Goal: Find contact information: Find contact information

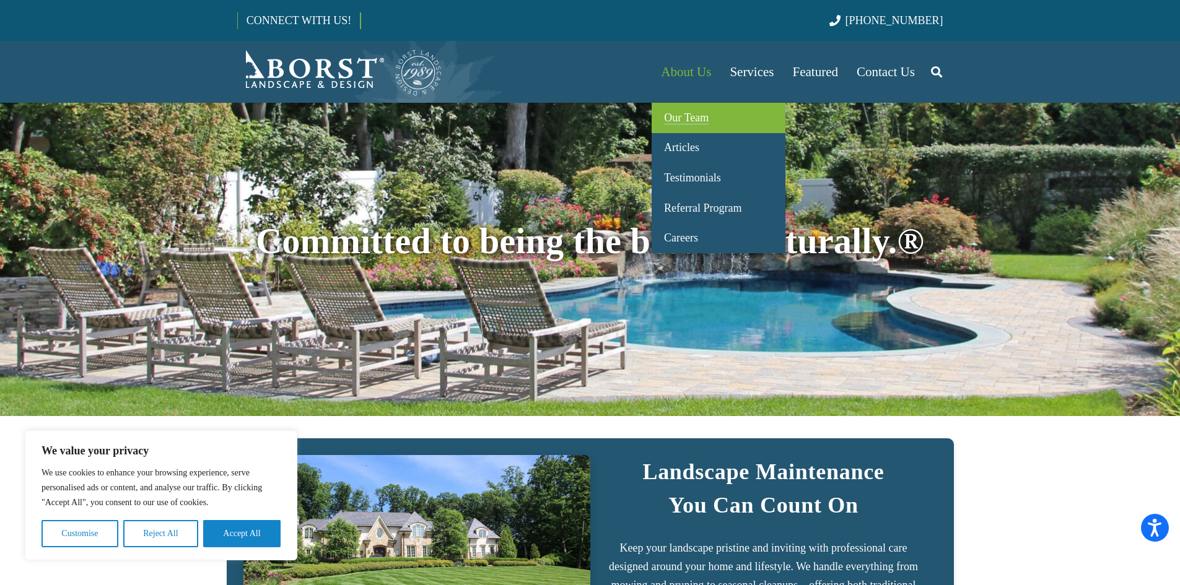
click at [691, 117] on span "Our Team" at bounding box center [686, 117] width 45 height 12
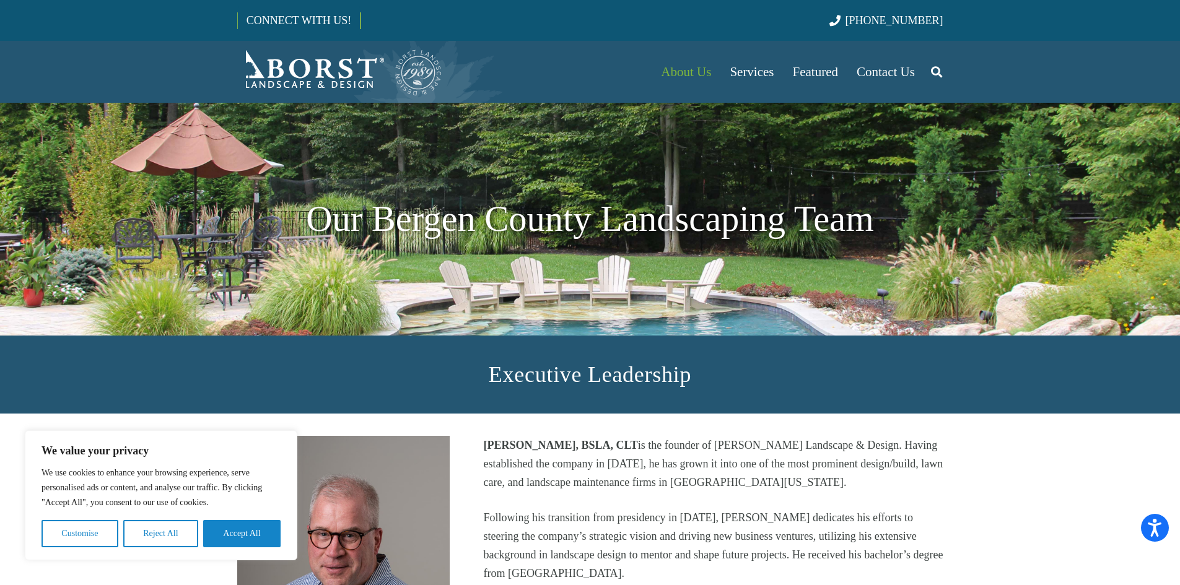
click at [187, 536] on button "Reject All" at bounding box center [160, 533] width 75 height 27
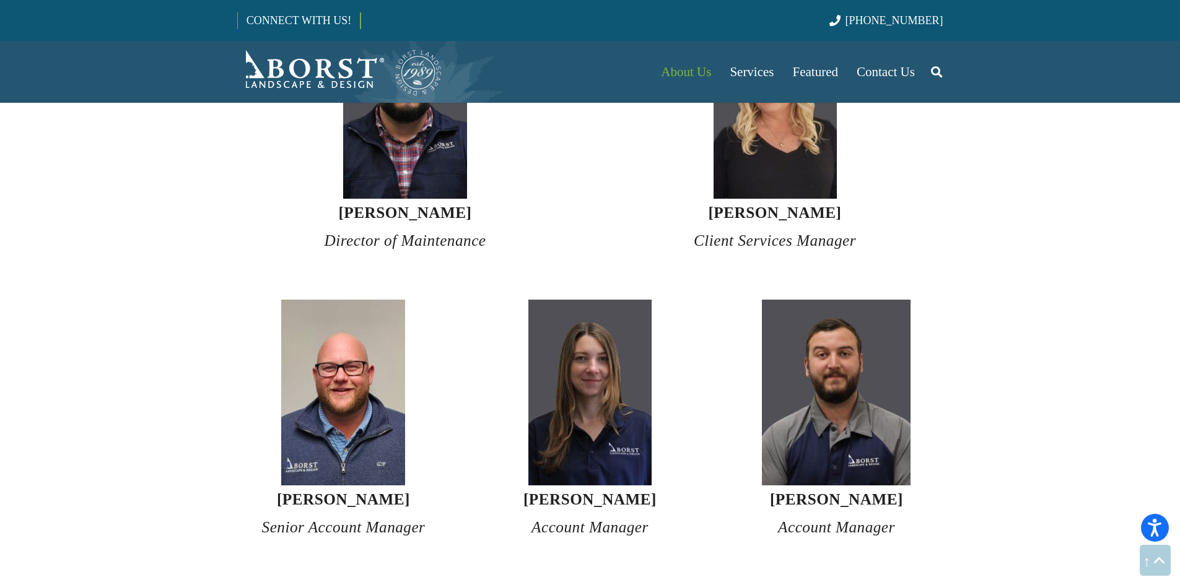
scroll to position [3034, 0]
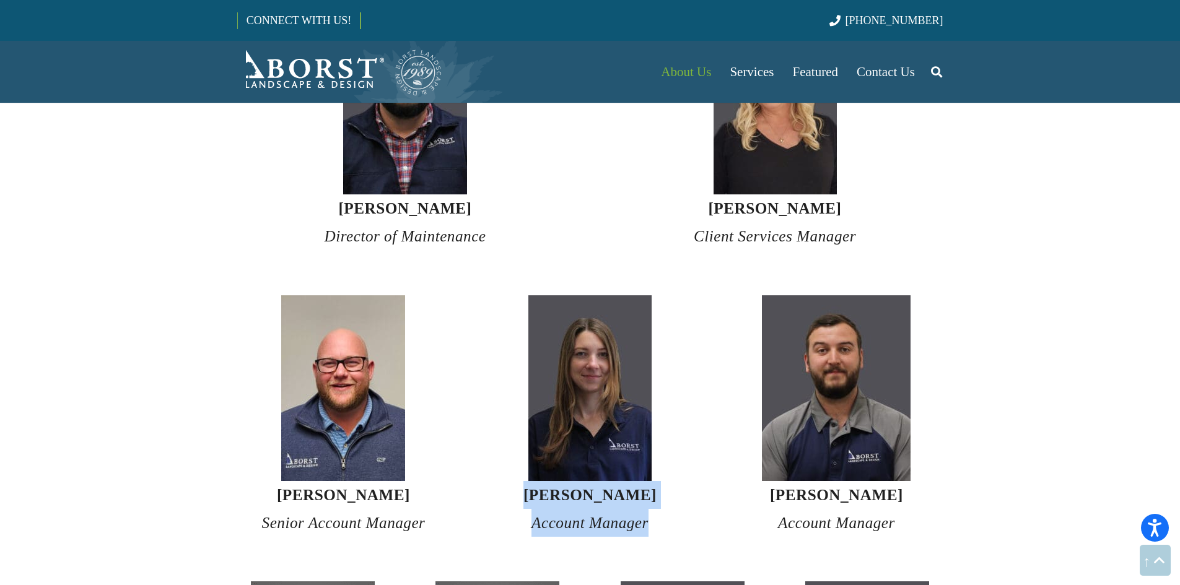
drag, startPoint x: 539, startPoint y: 474, endPoint x: 691, endPoint y: 523, distance: 159.4
click at [691, 523] on section "[PERSON_NAME] Senior Account Manager [PERSON_NAME] Account Manager [PERSON_NAME…" at bounding box center [590, 416] width 1180 height 287
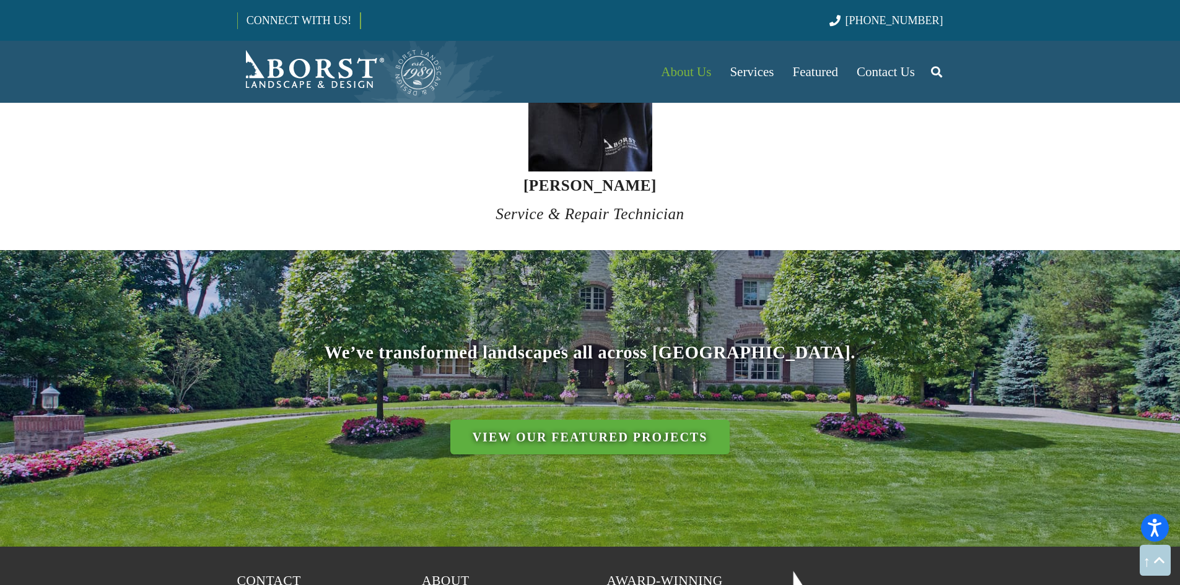
scroll to position [5016, 0]
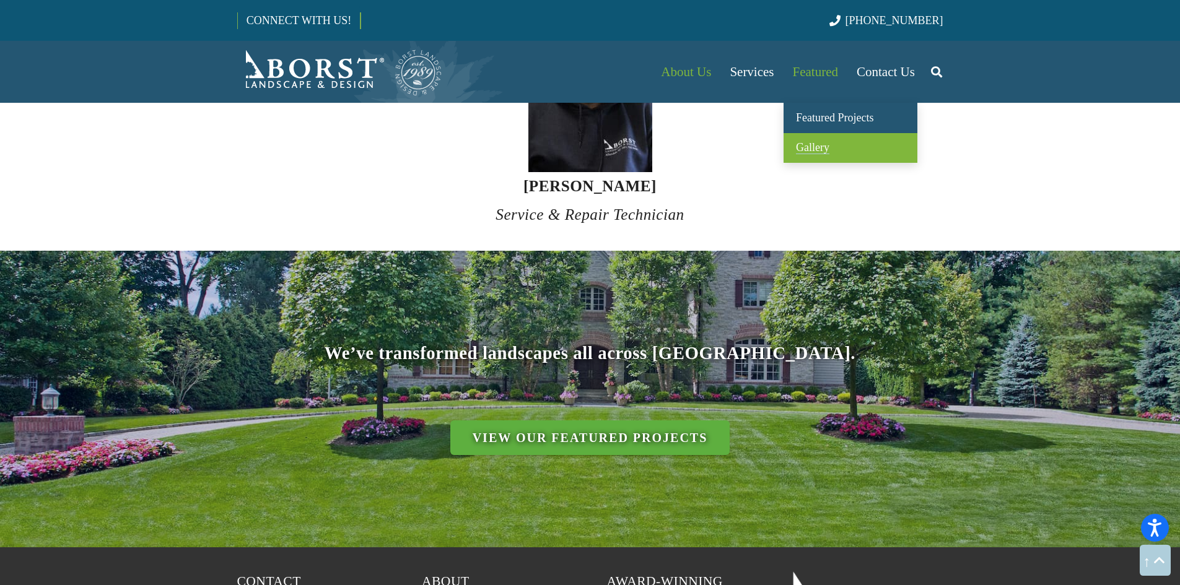
click at [821, 143] on span "Gallery" at bounding box center [812, 147] width 33 height 12
